Goal: Task Accomplishment & Management: Manage account settings

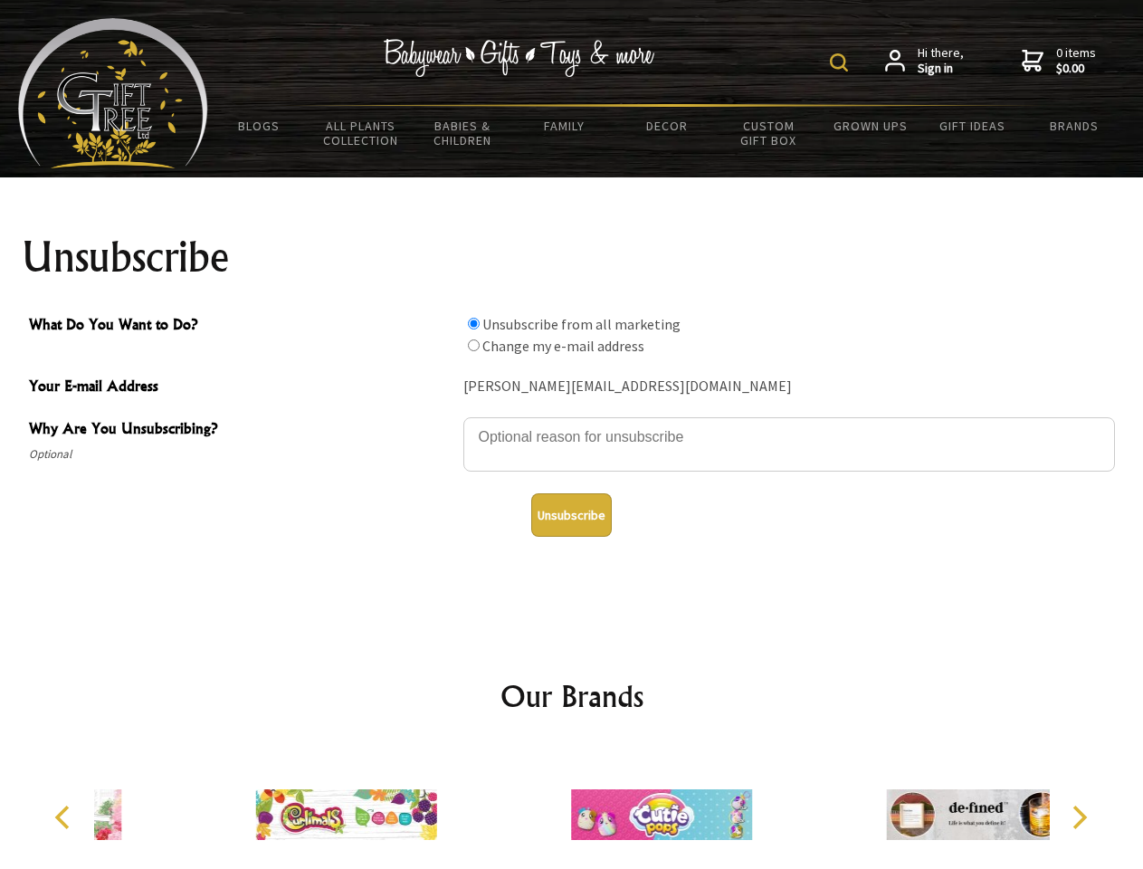
click at [841, 62] on img at bounding box center [839, 62] width 18 height 18
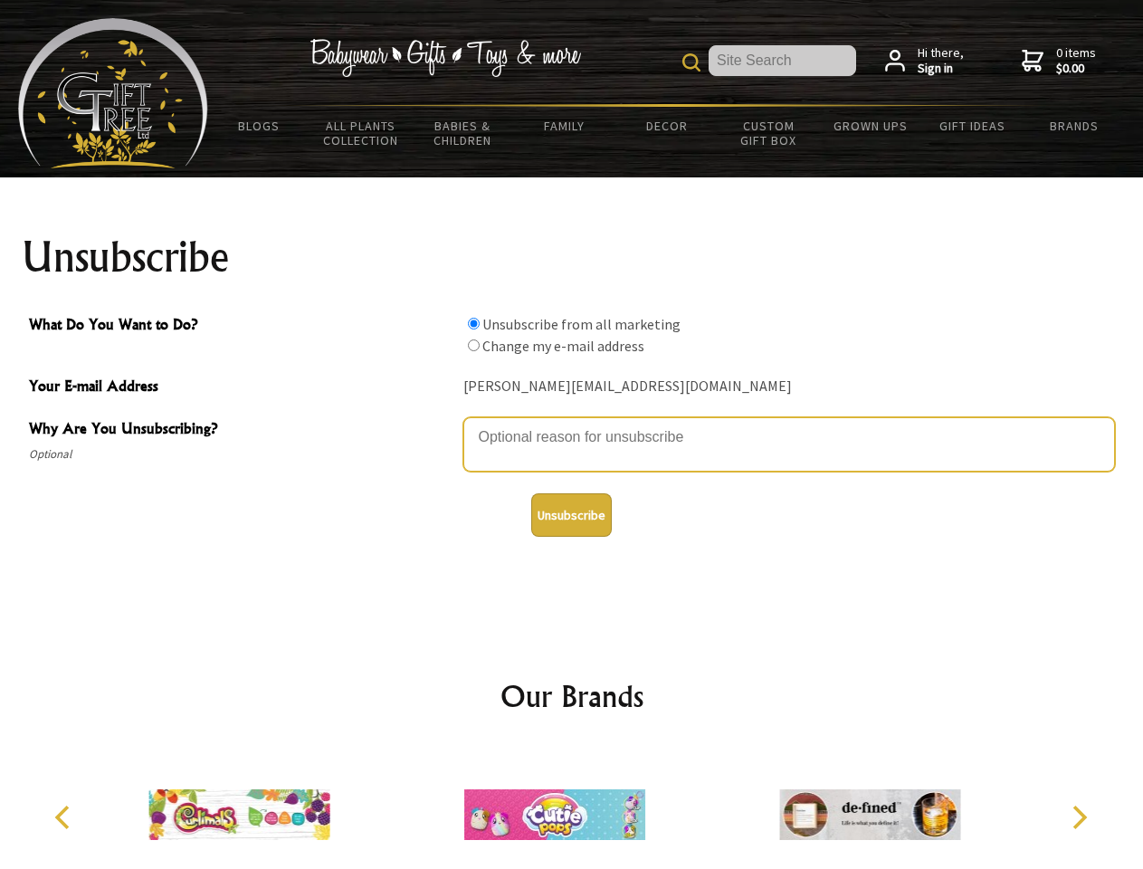
click at [572, 423] on textarea "Why Are You Unsubscribing?" at bounding box center [788, 444] width 651 height 54
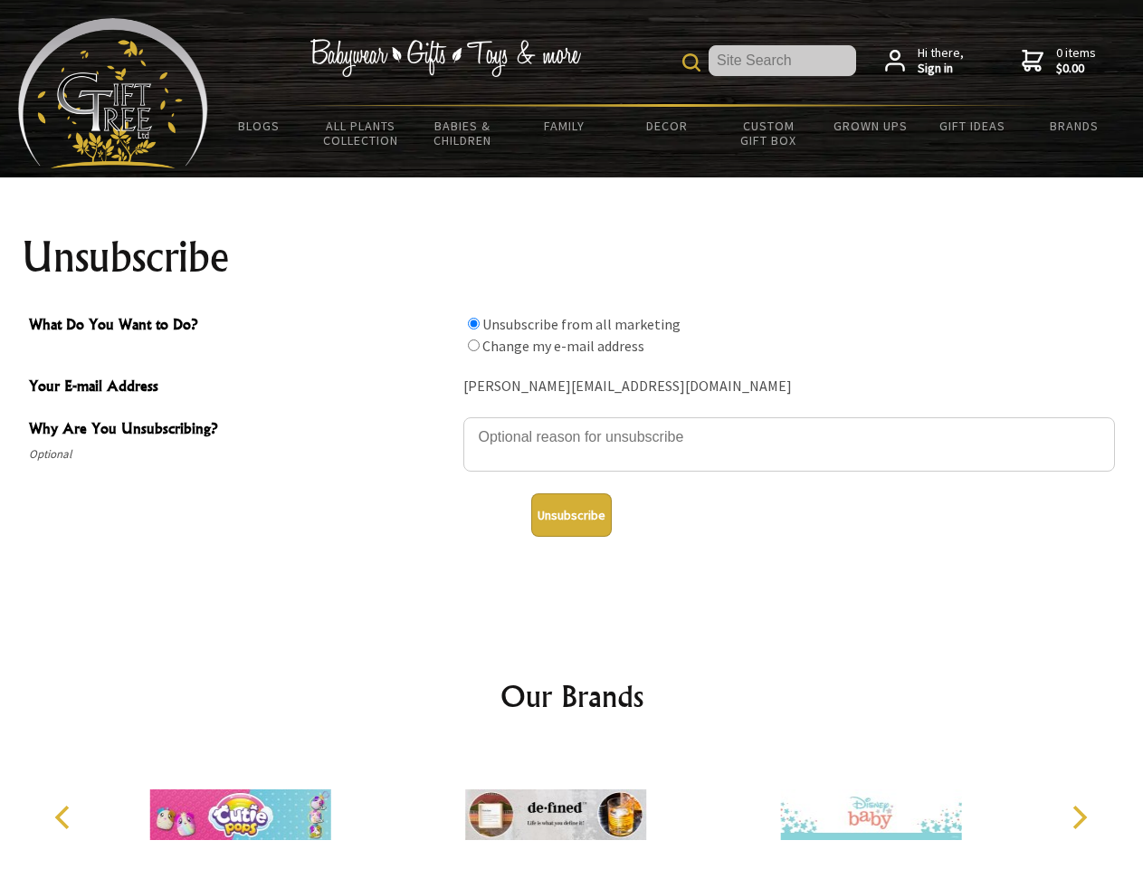
click at [473, 323] on input "What Do You Want to Do?" at bounding box center [474, 324] width 12 height 12
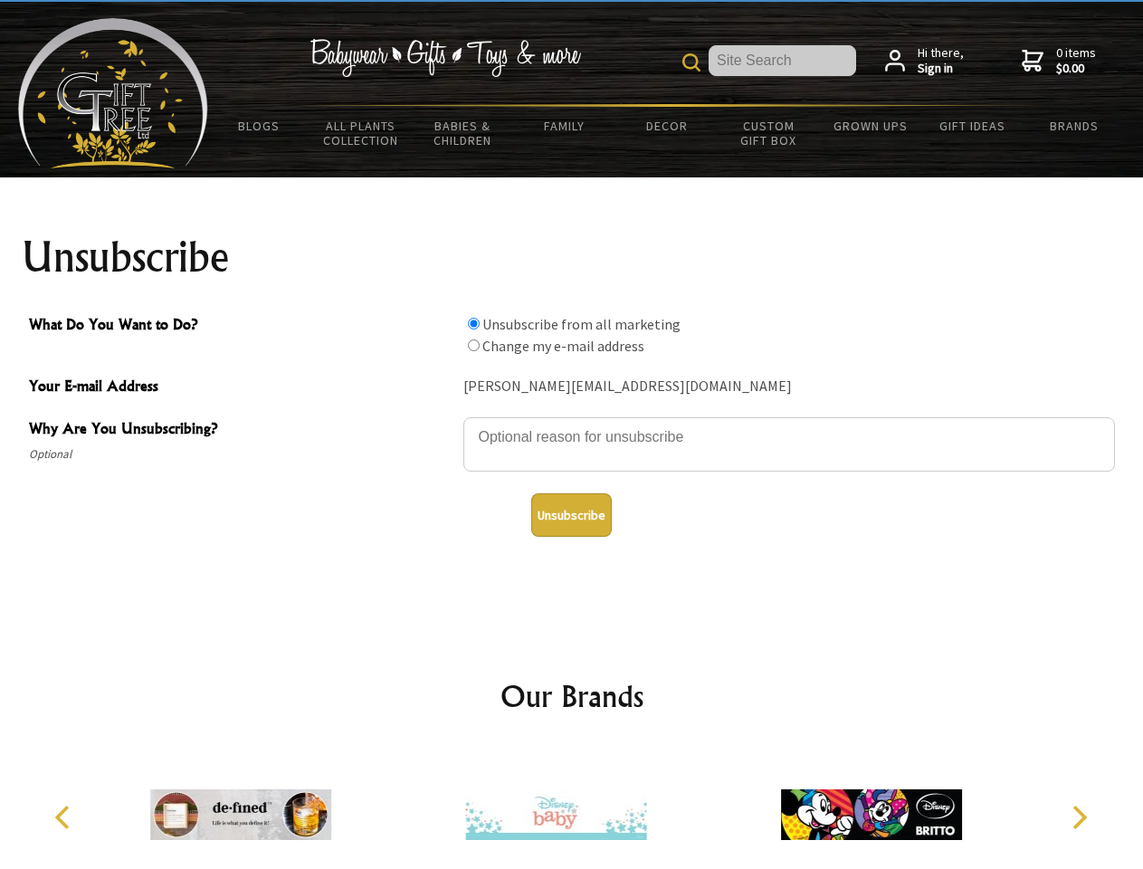
click at [473, 345] on input "What Do You Want to Do?" at bounding box center [474, 345] width 12 height 12
radio input "true"
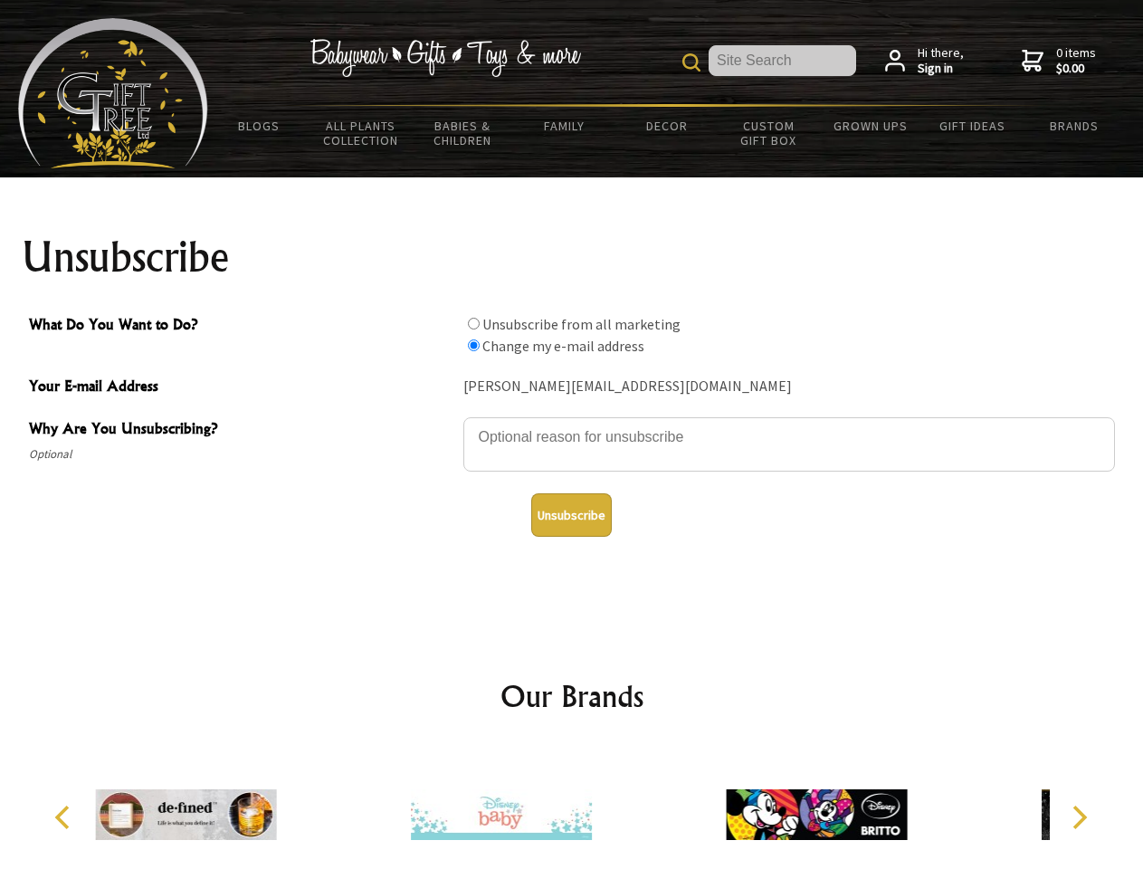
click at [571, 515] on button "Unsubscribe" at bounding box center [571, 514] width 81 height 43
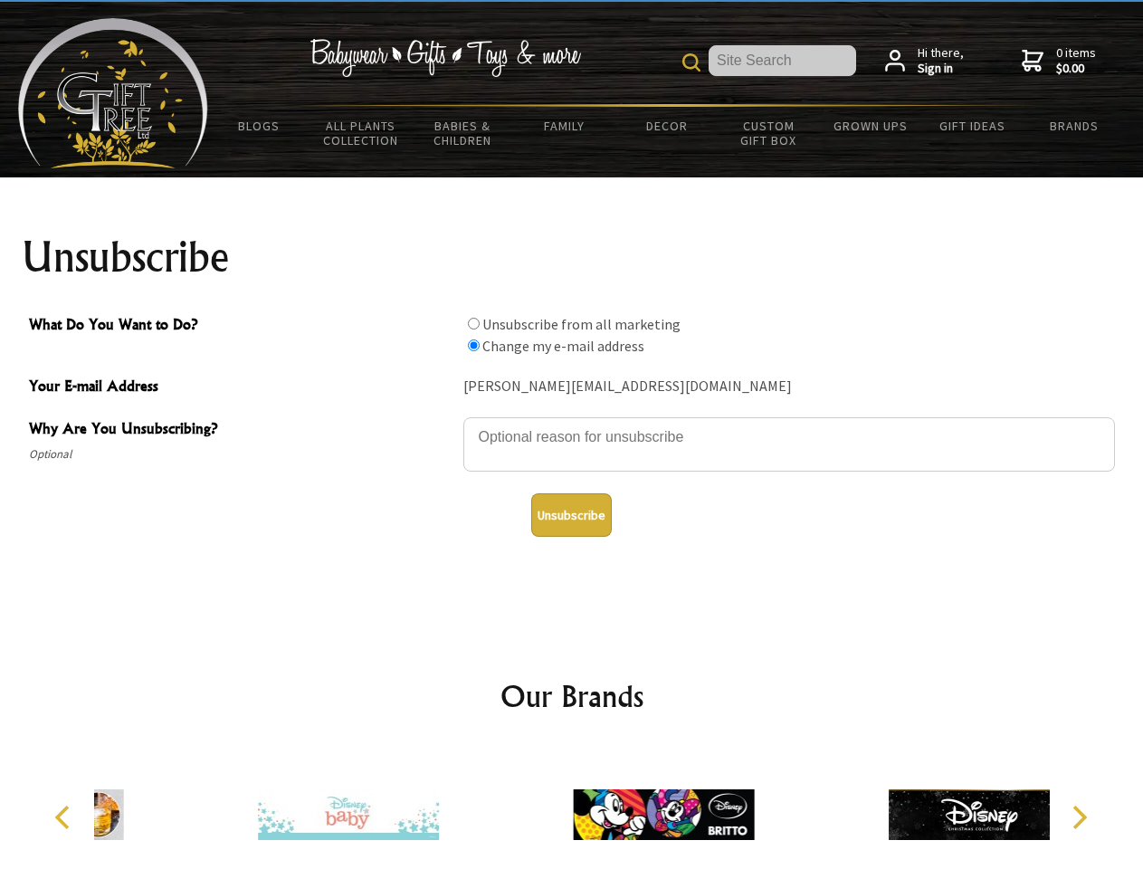
click at [572, 807] on div at bounding box center [663, 816] width 315 height 141
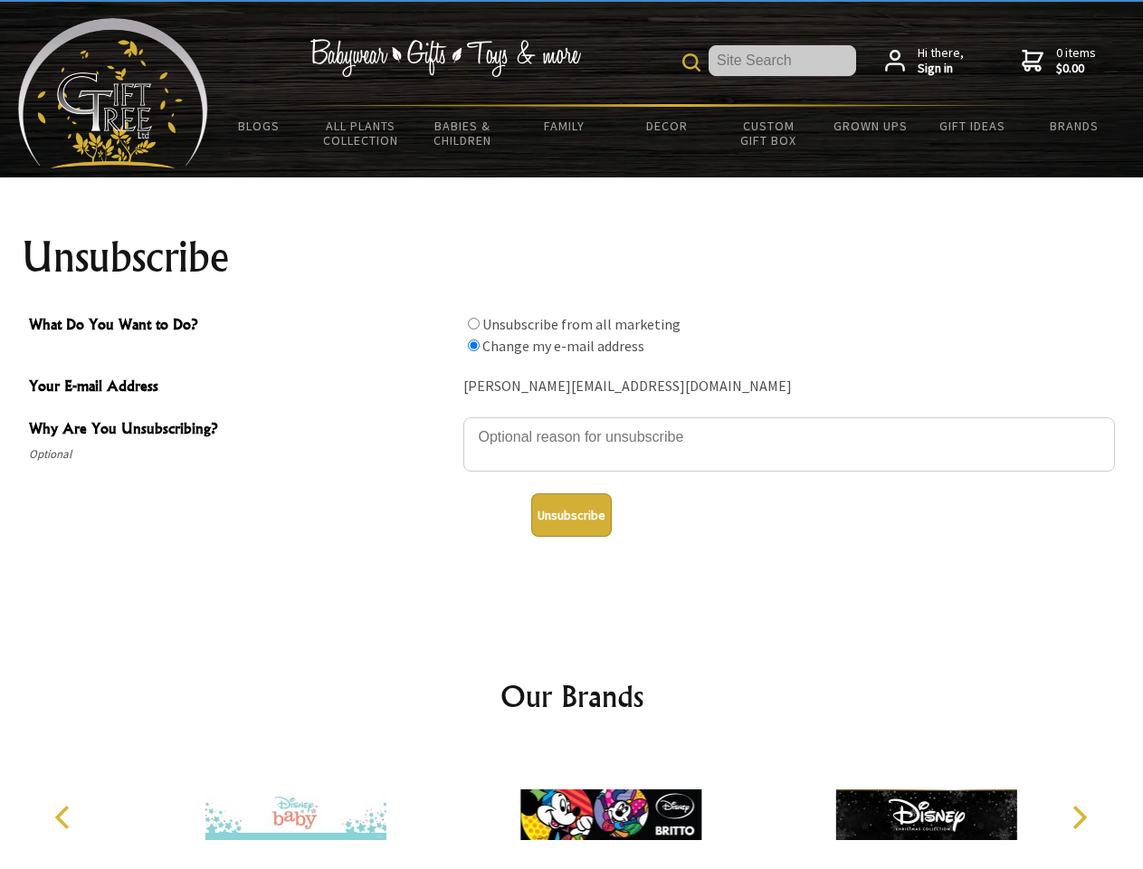
click at [65, 817] on icon "Previous" at bounding box center [64, 817] width 24 height 24
click at [1078, 817] on icon "Next" at bounding box center [1078, 817] width 24 height 24
